Goal: Information Seeking & Learning: Understand process/instructions

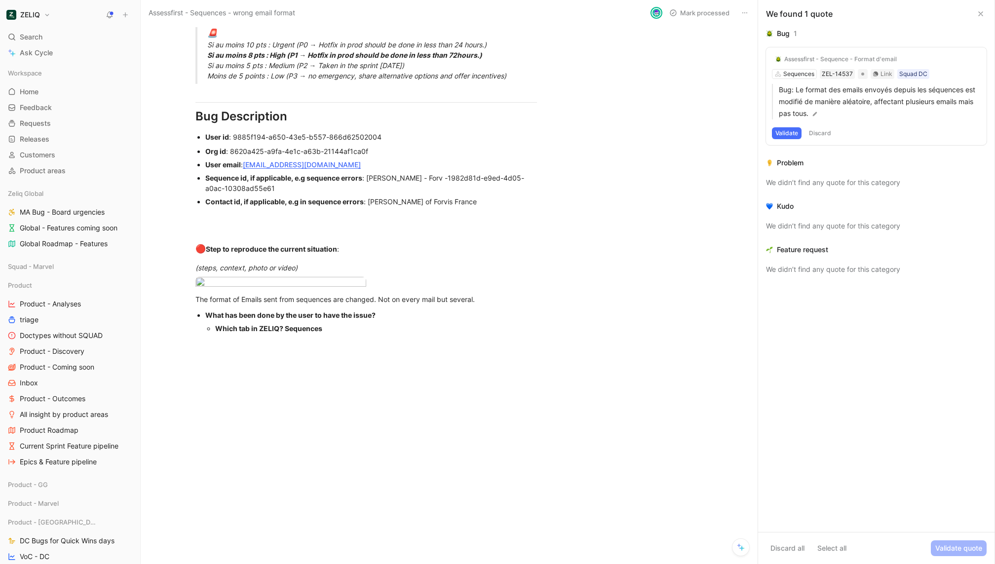
scroll to position [911, 0]
click at [453, 563] on div at bounding box center [497, 564] width 995 height 0
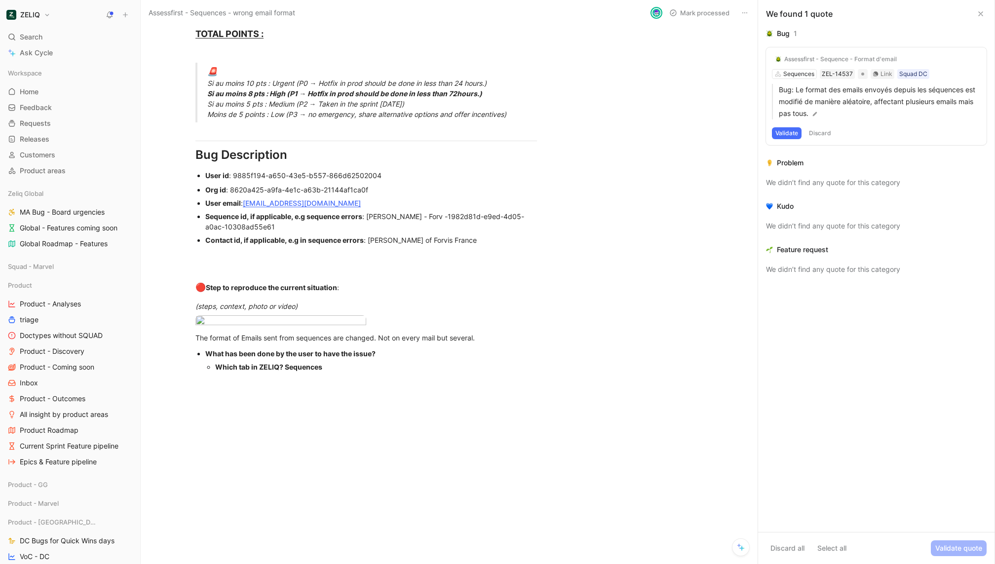
scroll to position [864, 0]
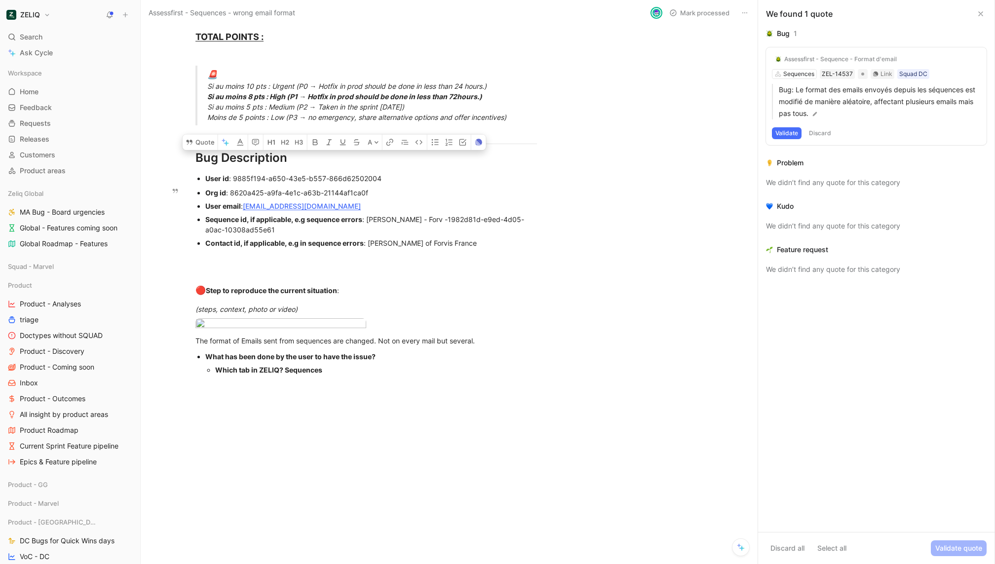
drag, startPoint x: 414, startPoint y: 216, endPoint x: 427, endPoint y: 234, distance: 22.6
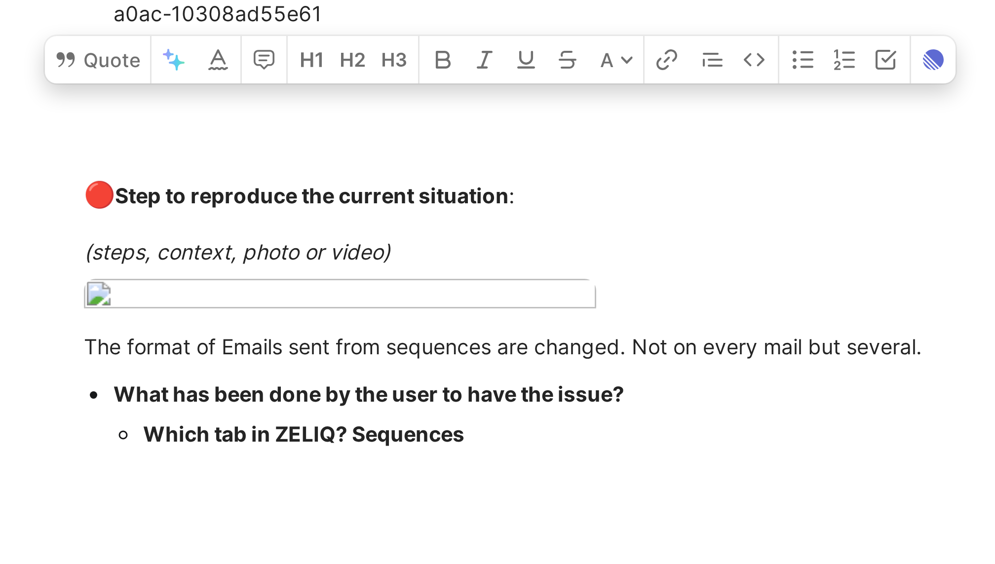
click at [274, 324] on body "ZELIQ Search ⌘ K Ask Cycle Workspace Home G then H Feedback G then F Requests G…" at bounding box center [497, 282] width 995 height 564
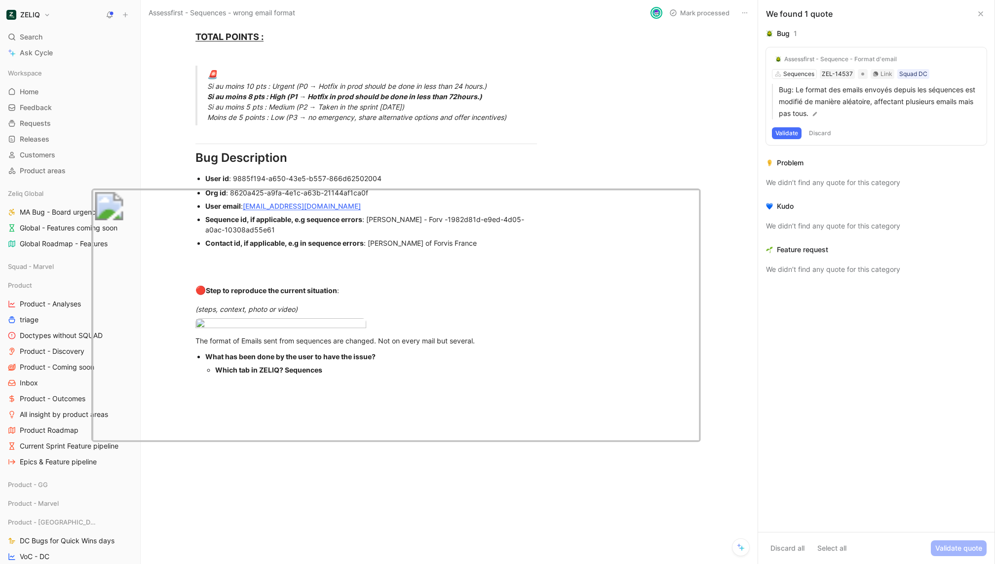
click at [319, 296] on img at bounding box center [395, 315] width 609 height 254
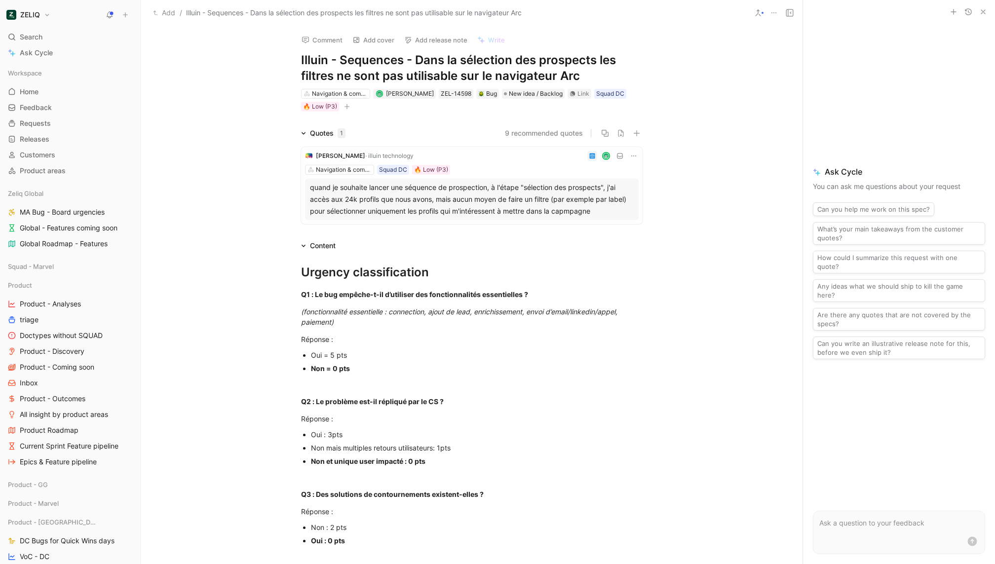
click at [525, 190] on div "quand je souhaite lancer une séquence de prospection, à l'étape "sélection des …" at bounding box center [472, 200] width 324 height 36
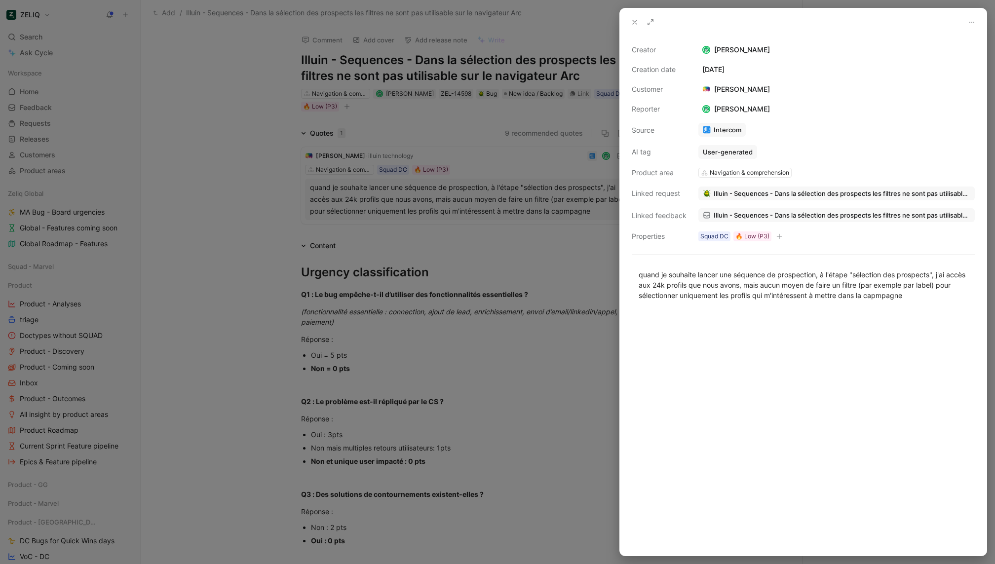
click at [769, 213] on span "Illuin - Sequences - Dans la sélection des prospects les filtres ne sont pas ut…" at bounding box center [841, 215] width 257 height 9
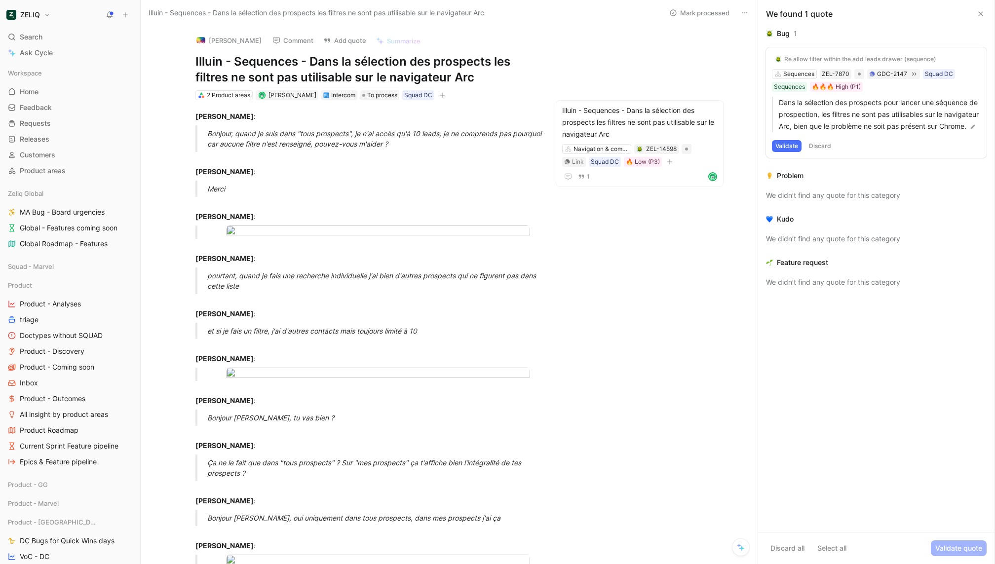
click at [287, 42] on button "Comment" at bounding box center [293, 41] width 50 height 14
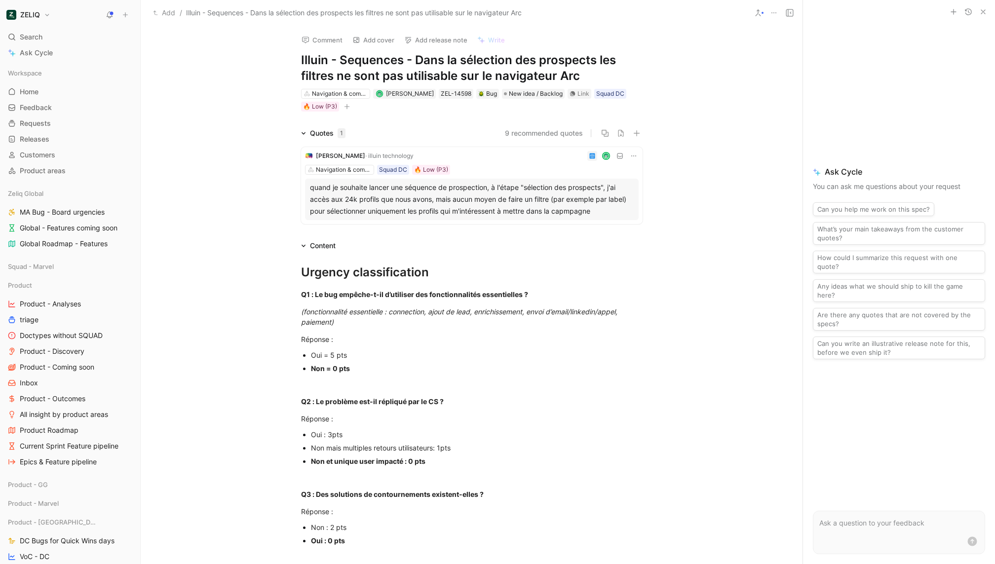
click at [471, 193] on div "quand je souhaite lancer une séquence de prospection, à l'étape "sélection des …" at bounding box center [472, 200] width 324 height 36
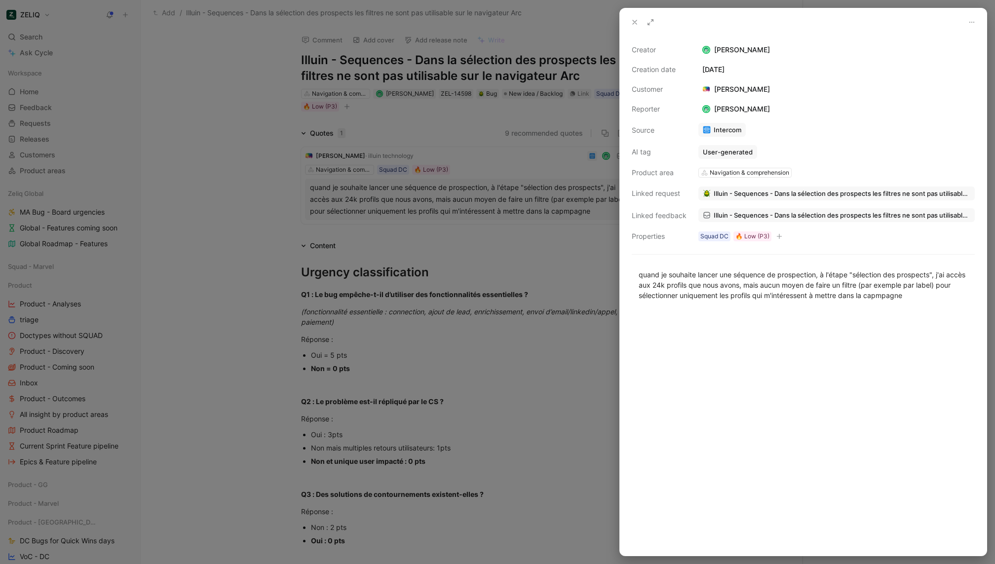
click at [759, 212] on span "Illuin - Sequences - Dans la sélection des prospects les filtres ne sont pas ut…" at bounding box center [841, 215] width 257 height 9
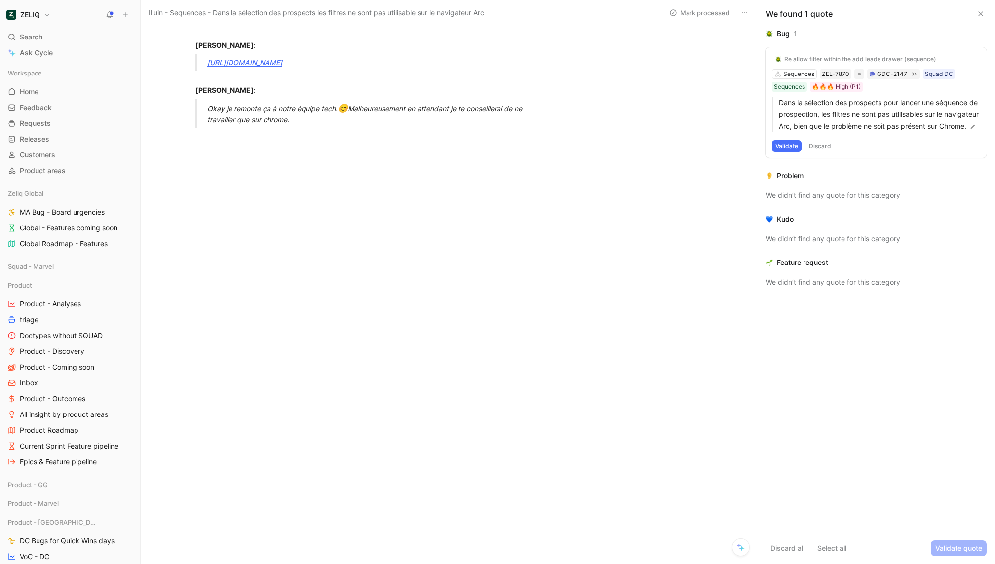
scroll to position [1777, 0]
